Goal: Task Accomplishment & Management: Manage account settings

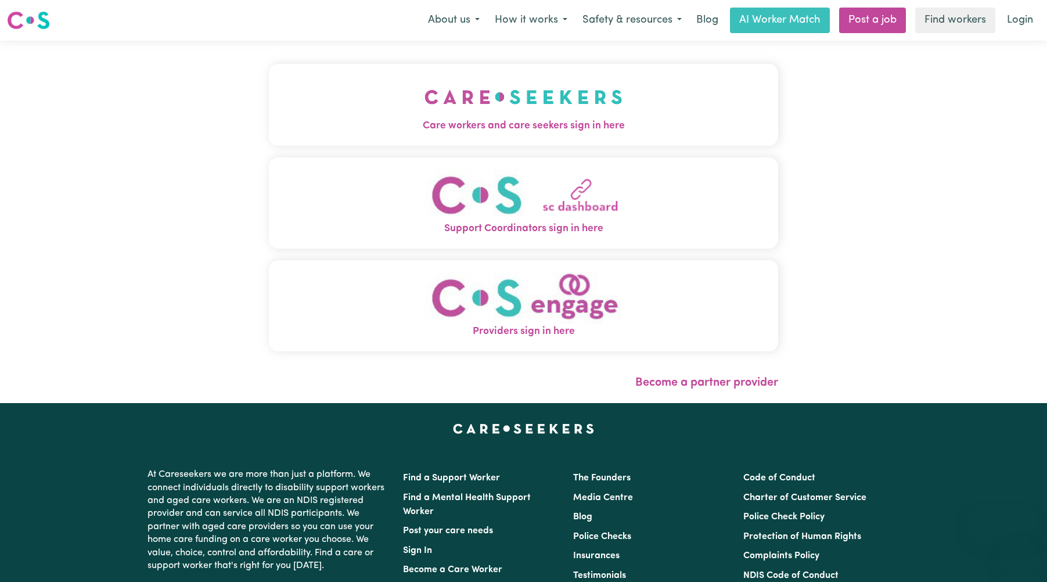
click at [543, 105] on img "Care workers and care seekers sign in here" at bounding box center [524, 97] width 198 height 43
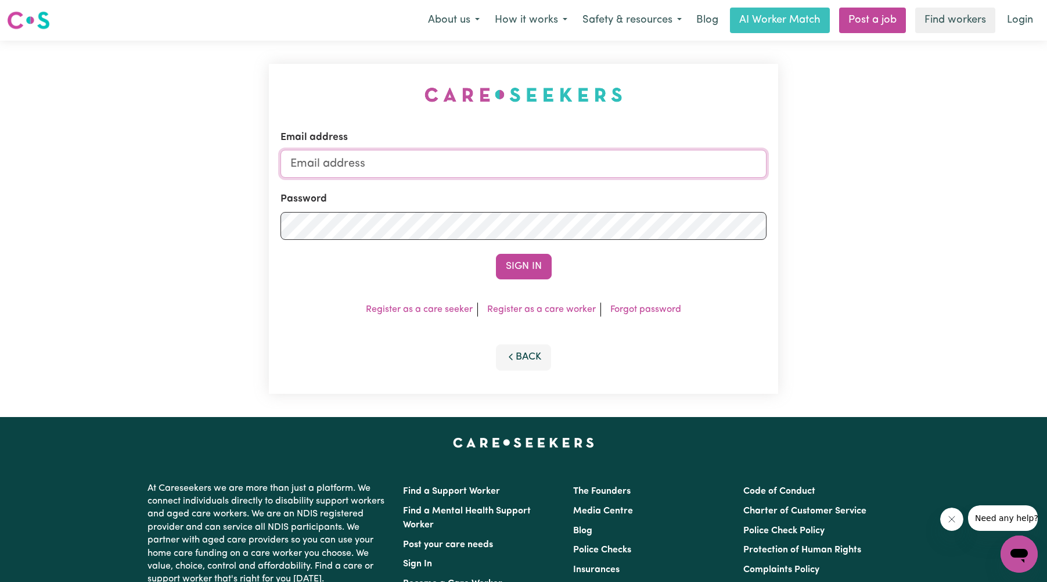
type input "[EMAIL_ADDRESS][DOMAIN_NAME]"
click at [523, 264] on button "Sign In" at bounding box center [524, 267] width 56 height 26
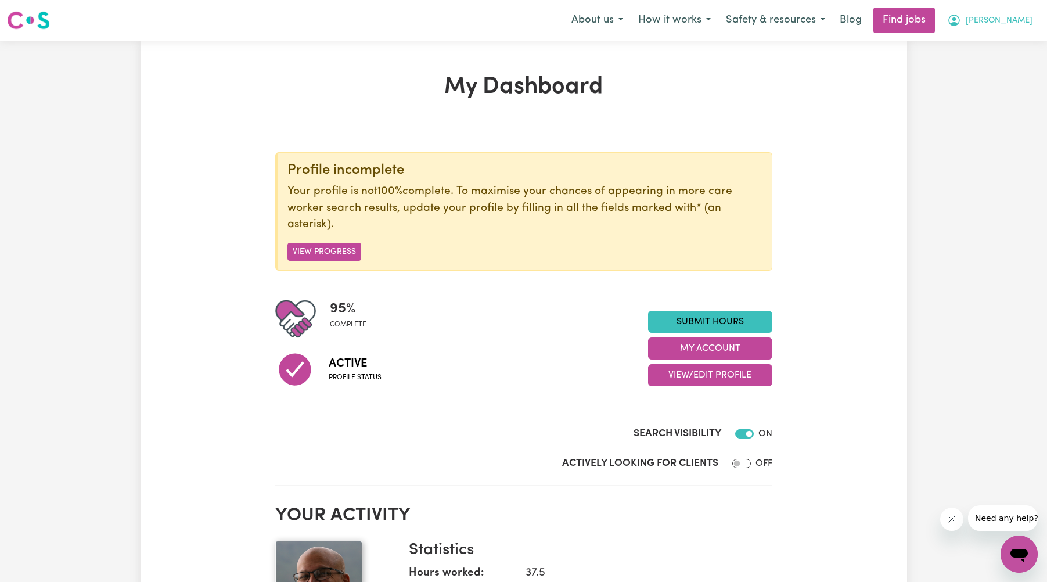
click at [1004, 24] on span "[PERSON_NAME]" at bounding box center [999, 21] width 67 height 13
click at [977, 45] on link "My Account" at bounding box center [994, 45] width 92 height 22
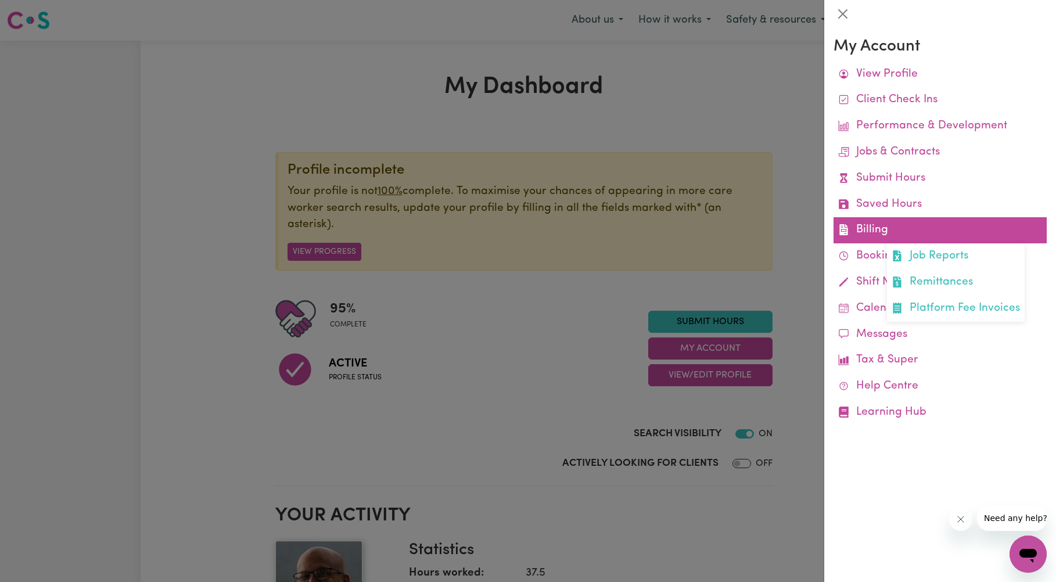
click at [864, 229] on link "Billing Job Reports Remittances Platform Fee Invoices" at bounding box center [940, 230] width 213 height 26
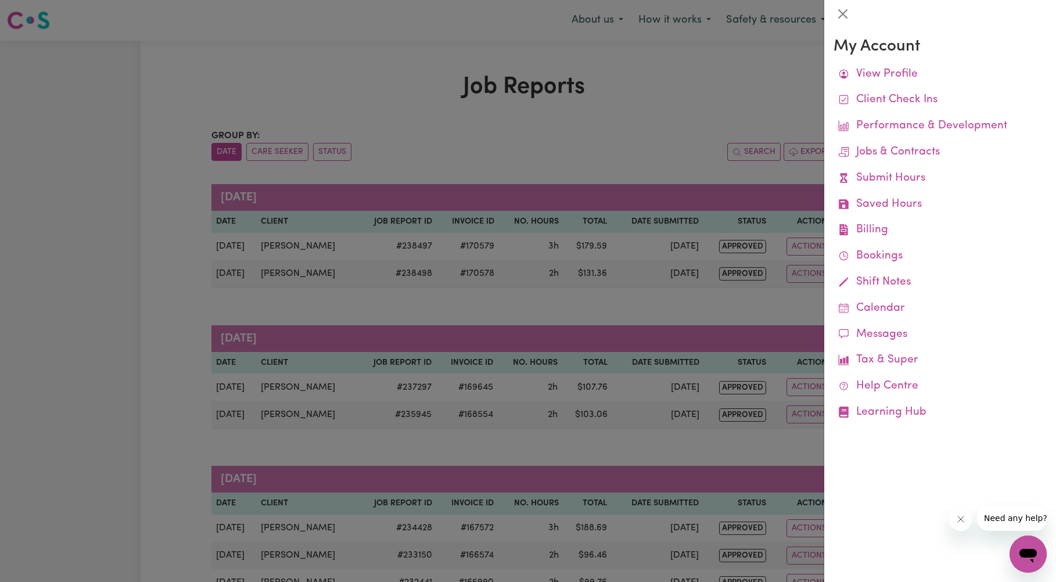
click at [5, 272] on div at bounding box center [528, 291] width 1056 height 582
